Goal: Task Accomplishment & Management: Use online tool/utility

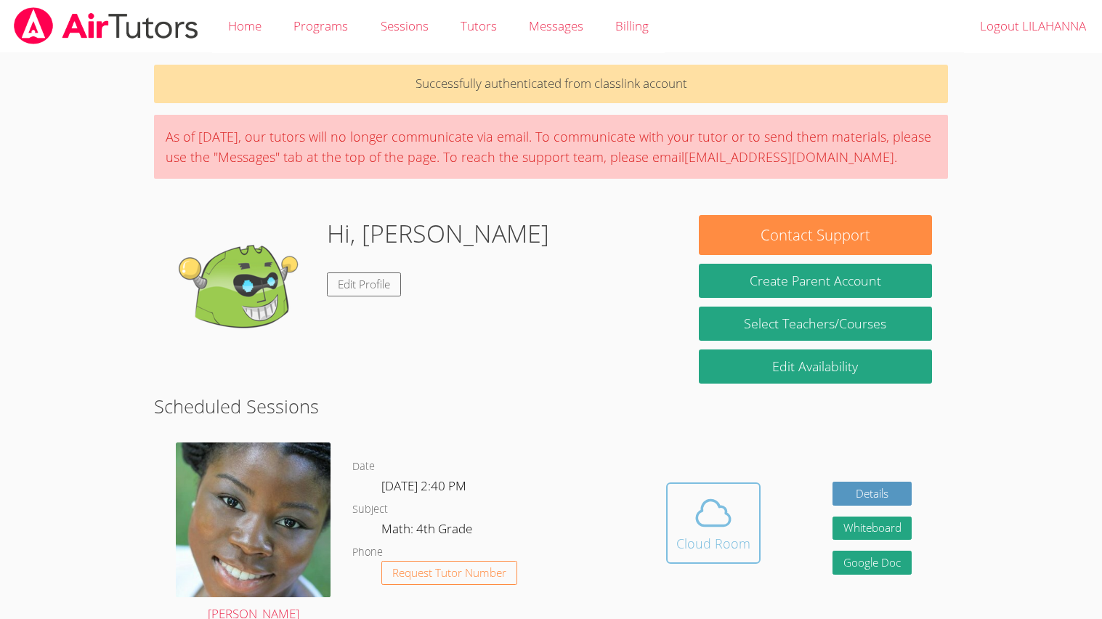
click at [752, 505] on button "Cloud Room" at bounding box center [713, 522] width 94 height 81
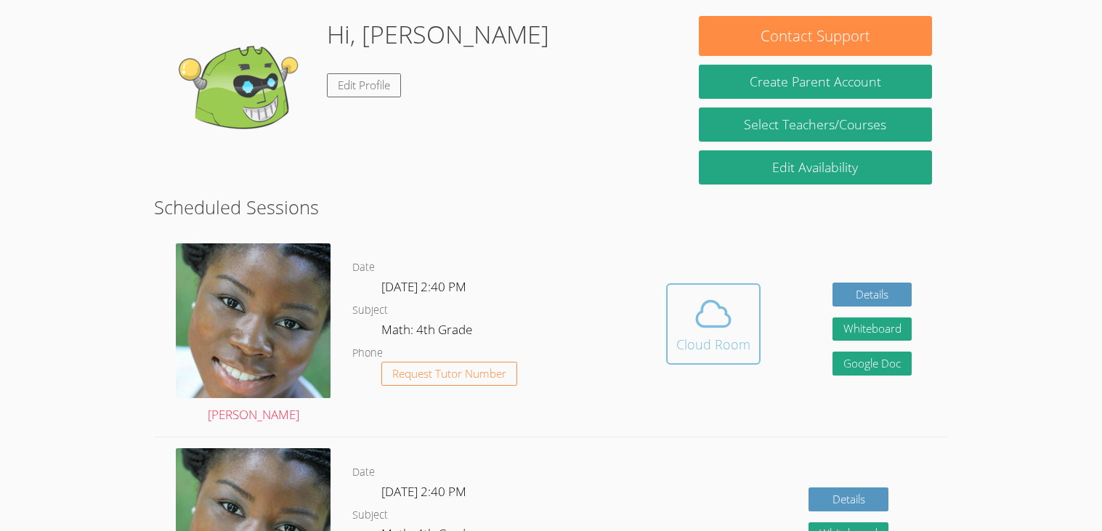
scroll to position [201, 0]
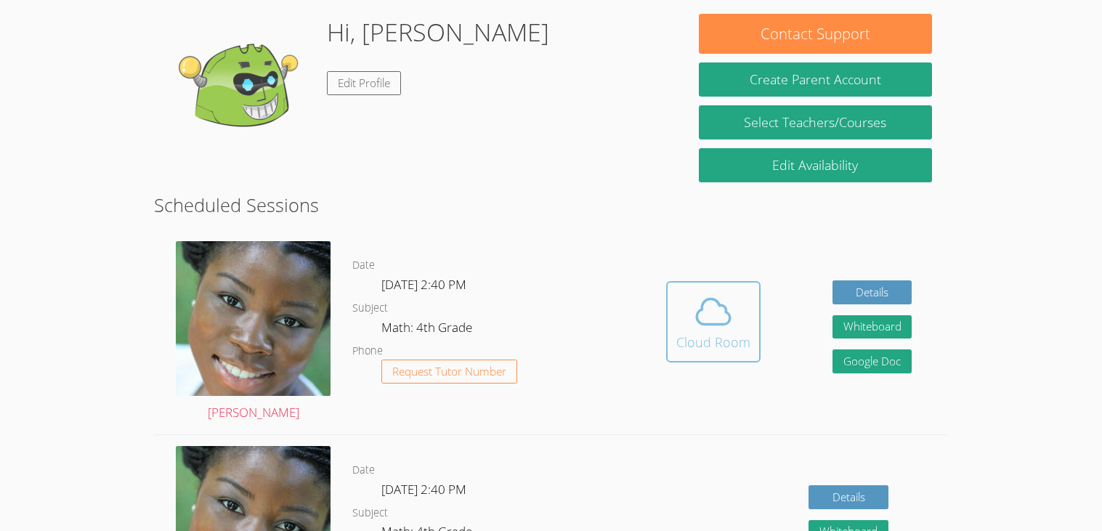
click at [701, 323] on icon at bounding box center [713, 311] width 33 height 25
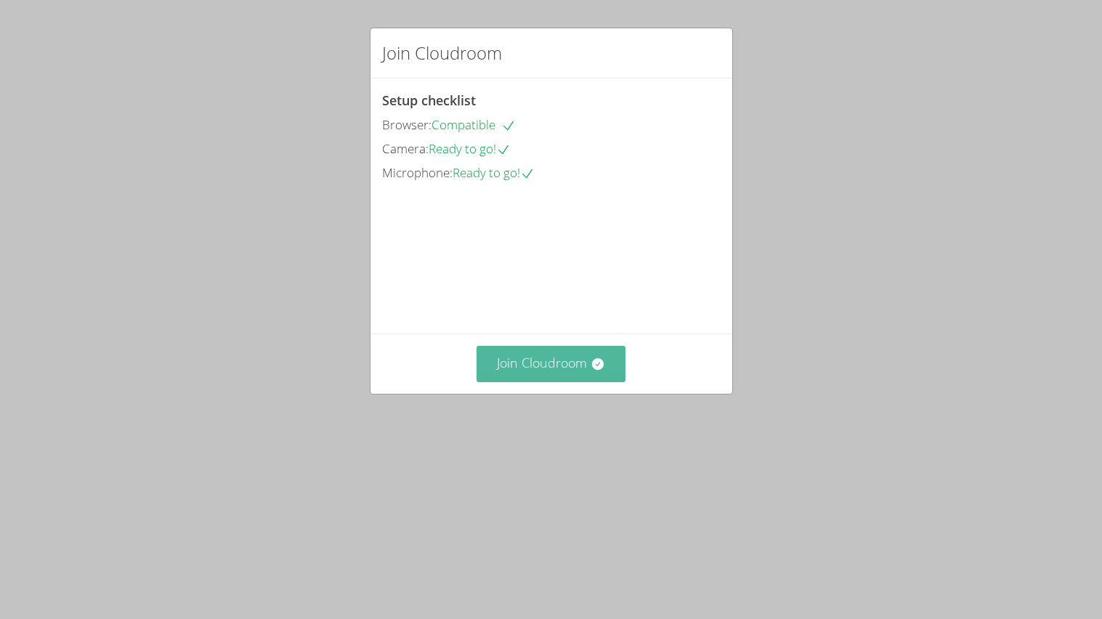
click at [572, 381] on button "Join Cloudroom" at bounding box center [550, 364] width 149 height 36
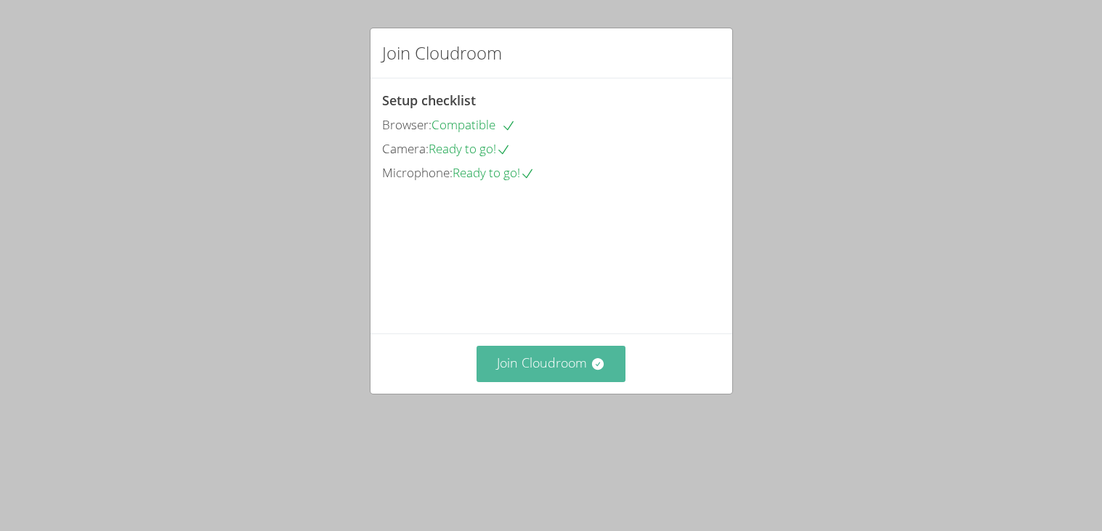
click at [577, 381] on button "Join Cloudroom" at bounding box center [550, 364] width 149 height 36
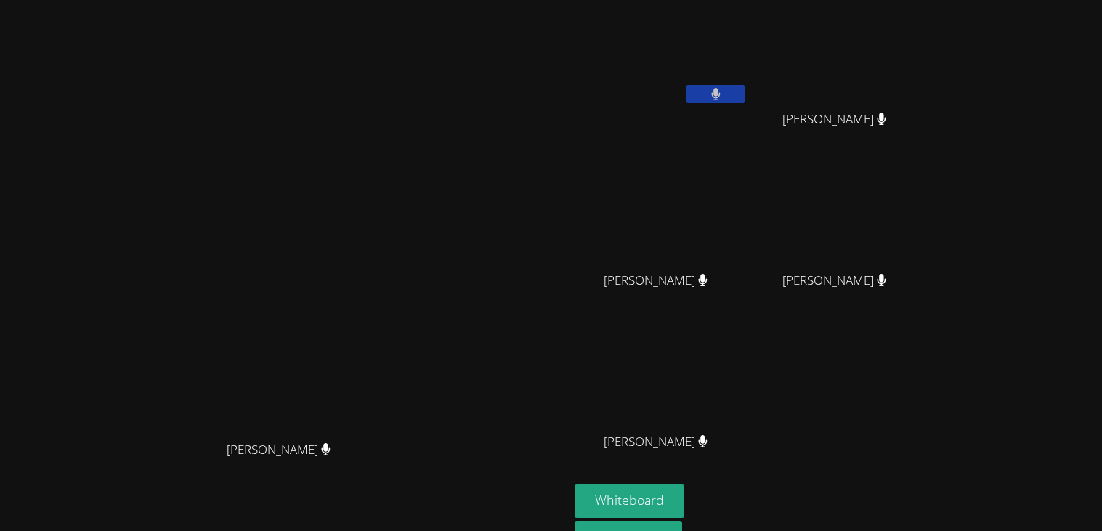
click at [713, 88] on video at bounding box center [661, 54] width 173 height 97
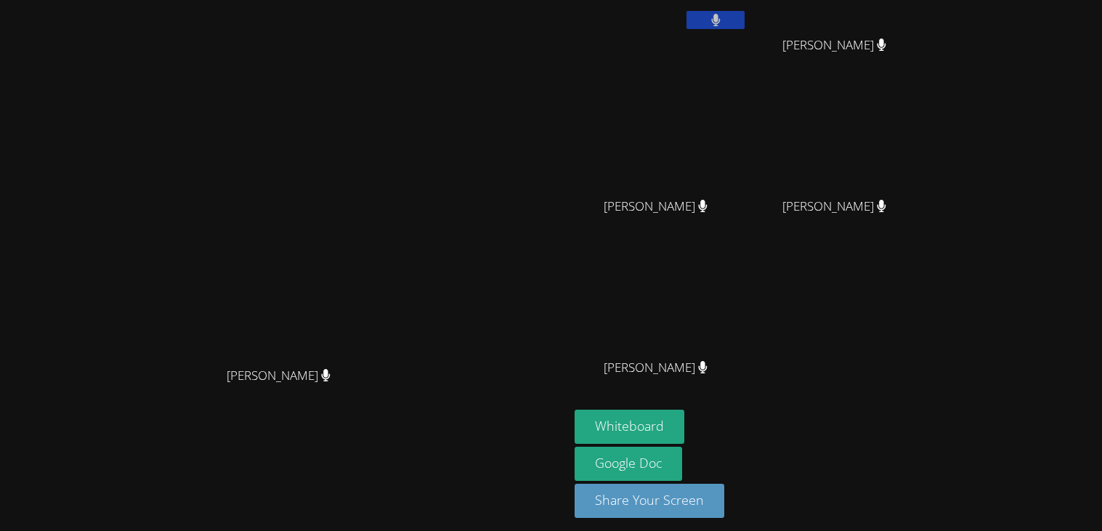
scroll to position [77, 0]
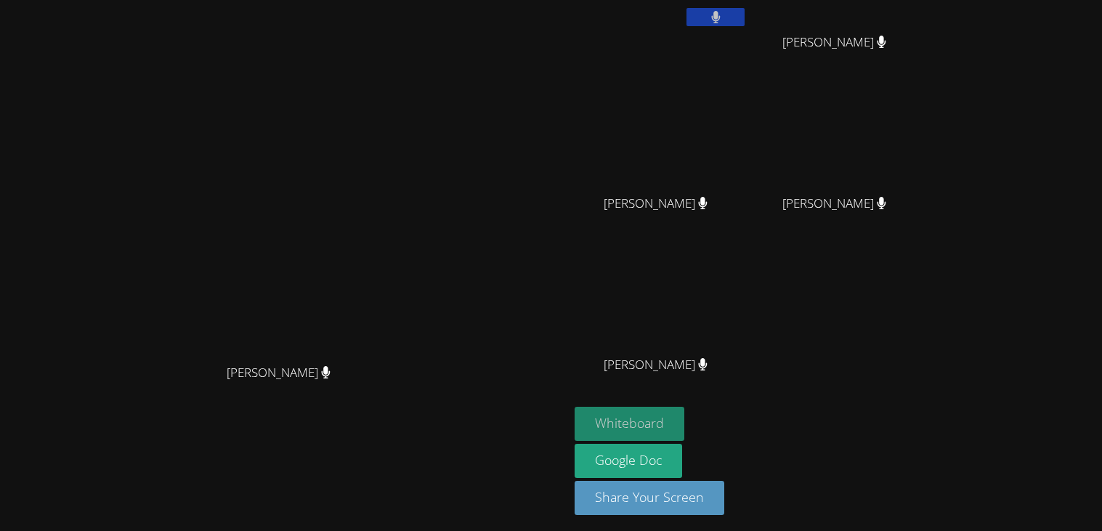
click at [684, 432] on button "Whiteboard" at bounding box center [630, 424] width 110 height 34
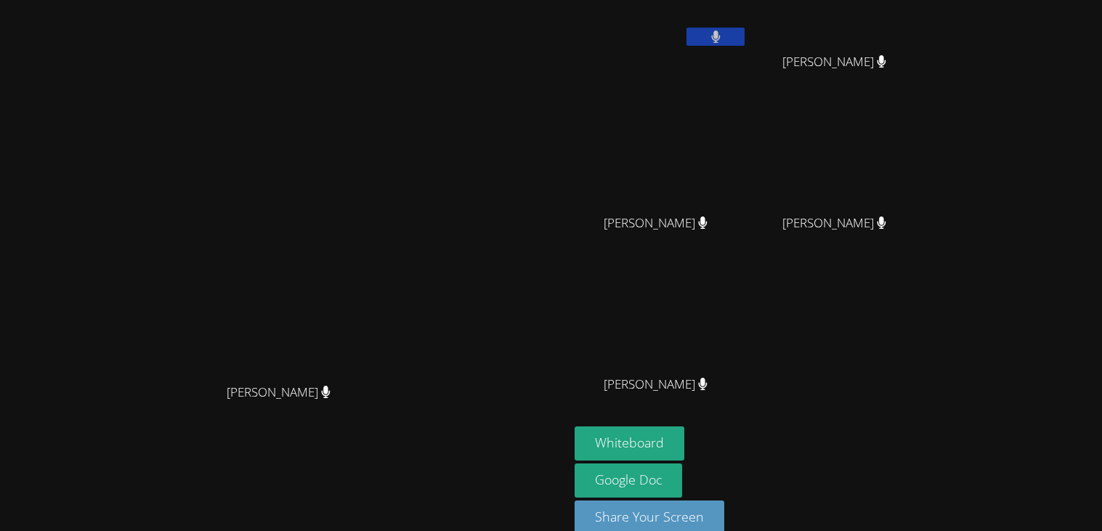
click at [720, 35] on icon at bounding box center [715, 37] width 9 height 12
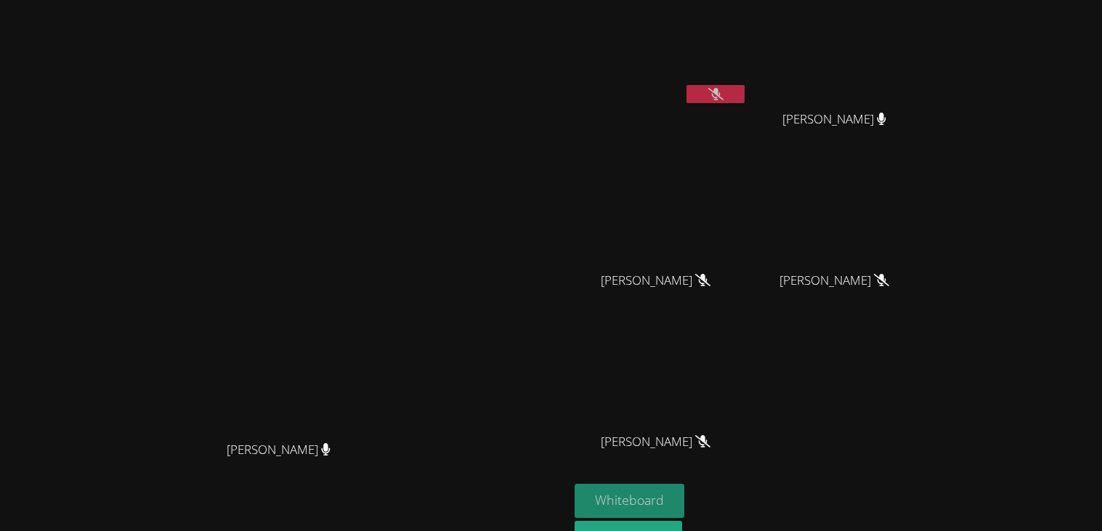
click at [684, 506] on button "Whiteboard" at bounding box center [630, 501] width 110 height 34
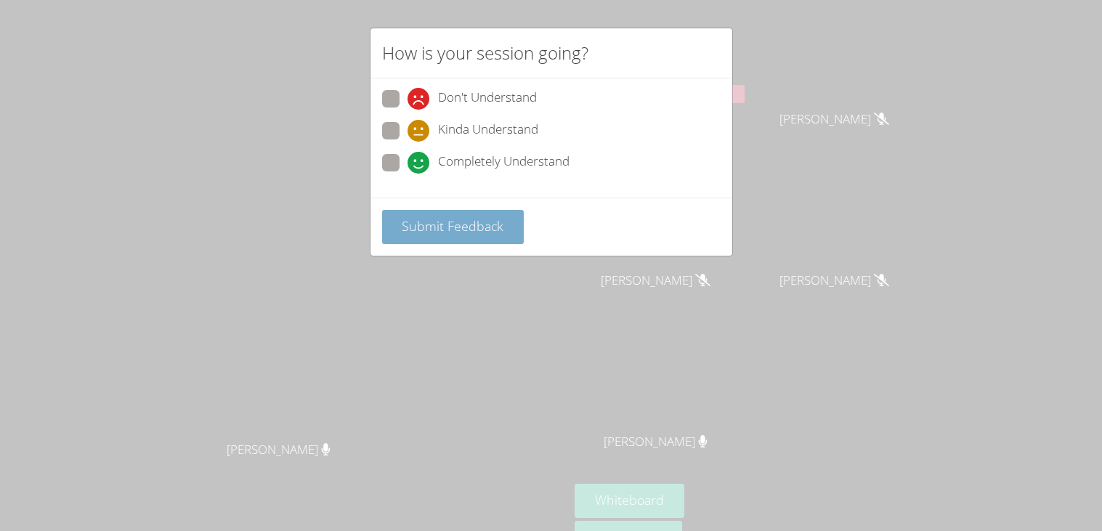
click at [485, 219] on span "Submit Feedback" at bounding box center [453, 225] width 102 height 17
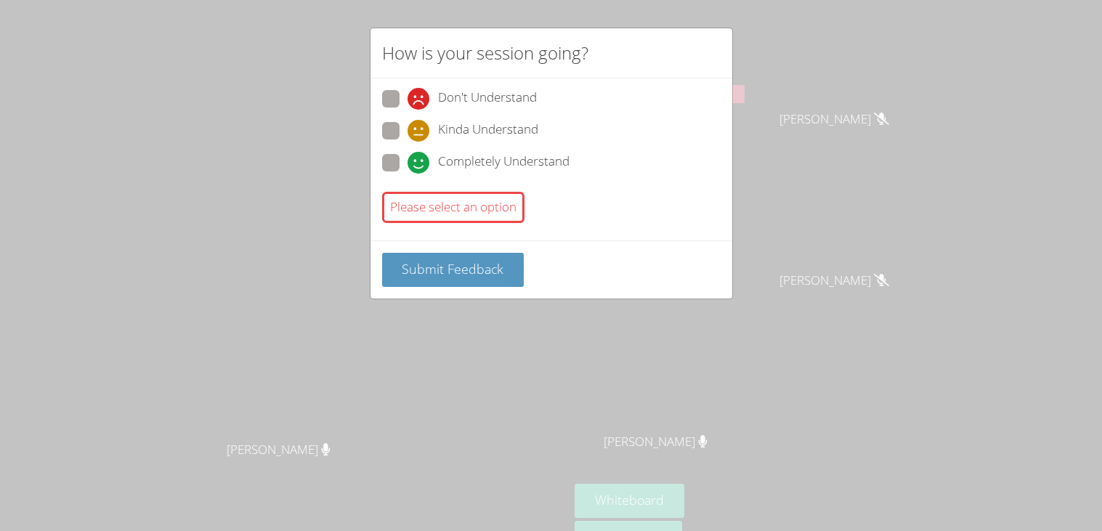
click at [407, 174] on span at bounding box center [407, 174] width 0 height 0
click at [407, 164] on input "Completely Understand" at bounding box center [413, 160] width 12 height 12
radio input "true"
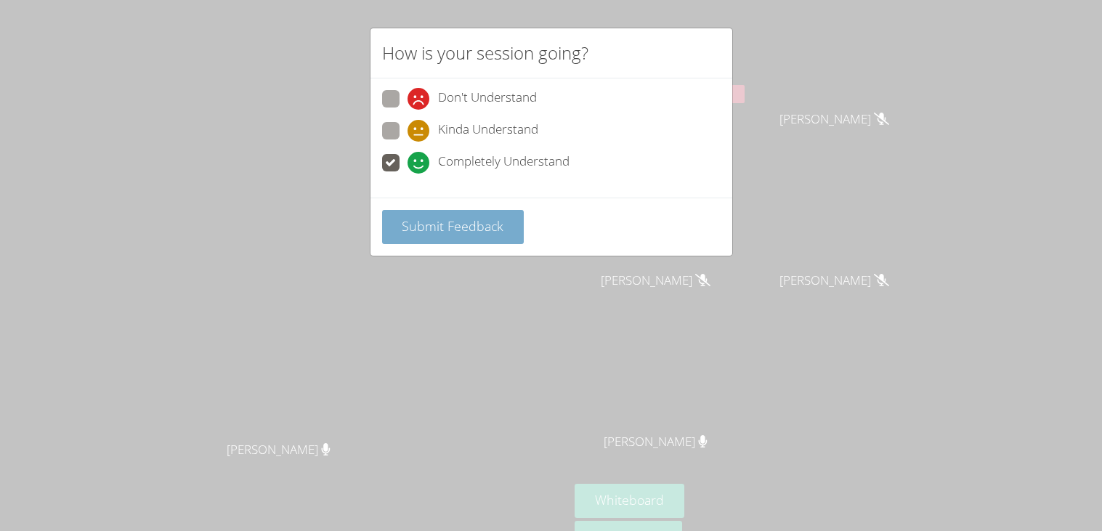
click at [476, 222] on span "Submit Feedback" at bounding box center [453, 225] width 102 height 17
